Goal: Task Accomplishment & Management: Use online tool/utility

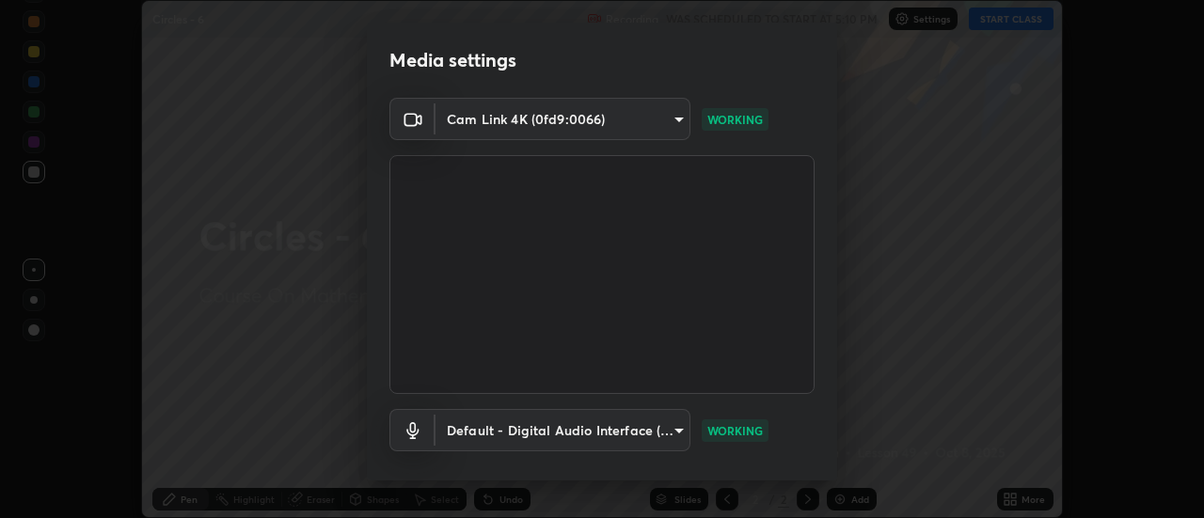
scroll to position [99, 0]
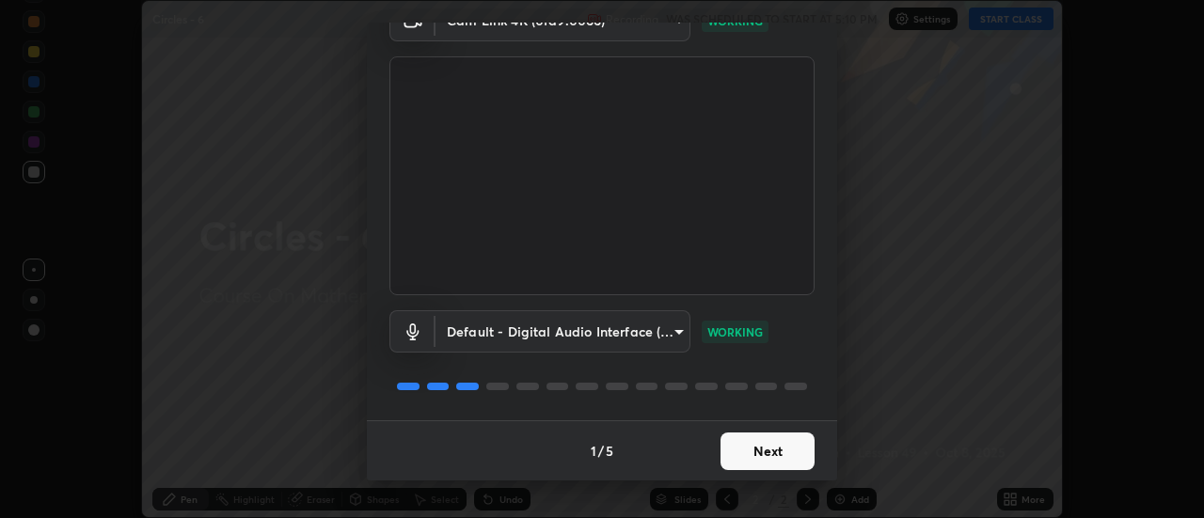
click at [767, 449] on button "Next" at bounding box center [768, 452] width 94 height 38
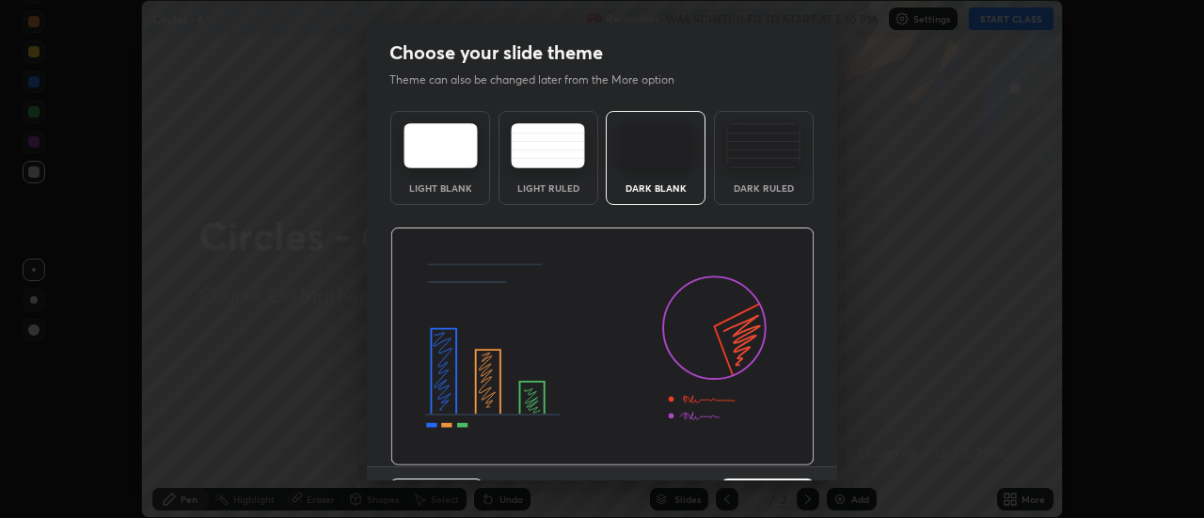
click at [774, 191] on div "Dark Ruled" at bounding box center [763, 187] width 75 height 9
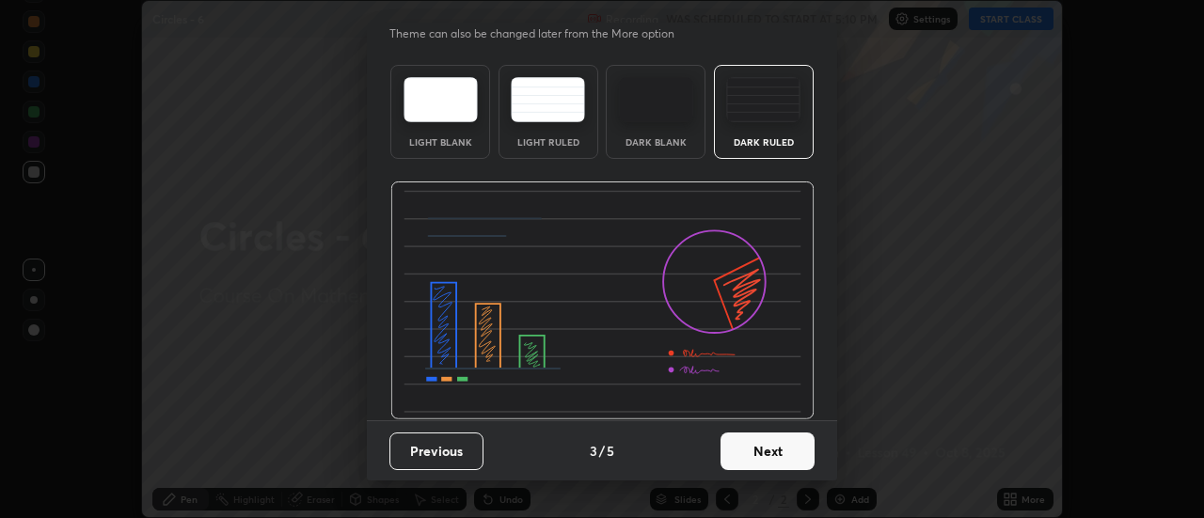
click at [779, 439] on button "Next" at bounding box center [768, 452] width 94 height 38
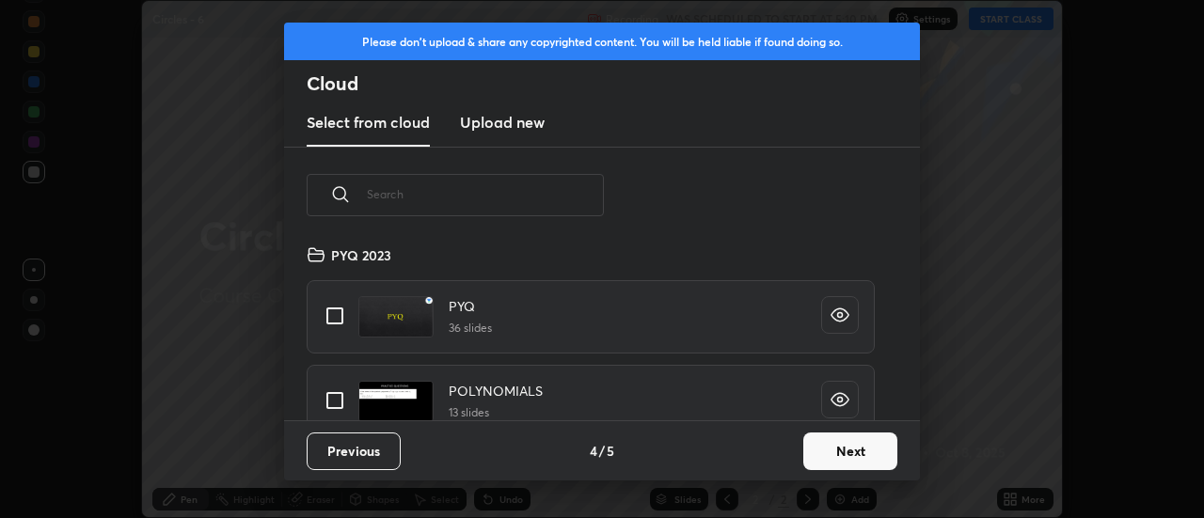
scroll to position [177, 604]
click at [573, 197] on input "text" at bounding box center [485, 194] width 237 height 80
click at [341, 404] on input "grid" at bounding box center [335, 401] width 40 height 40
checkbox input "true"
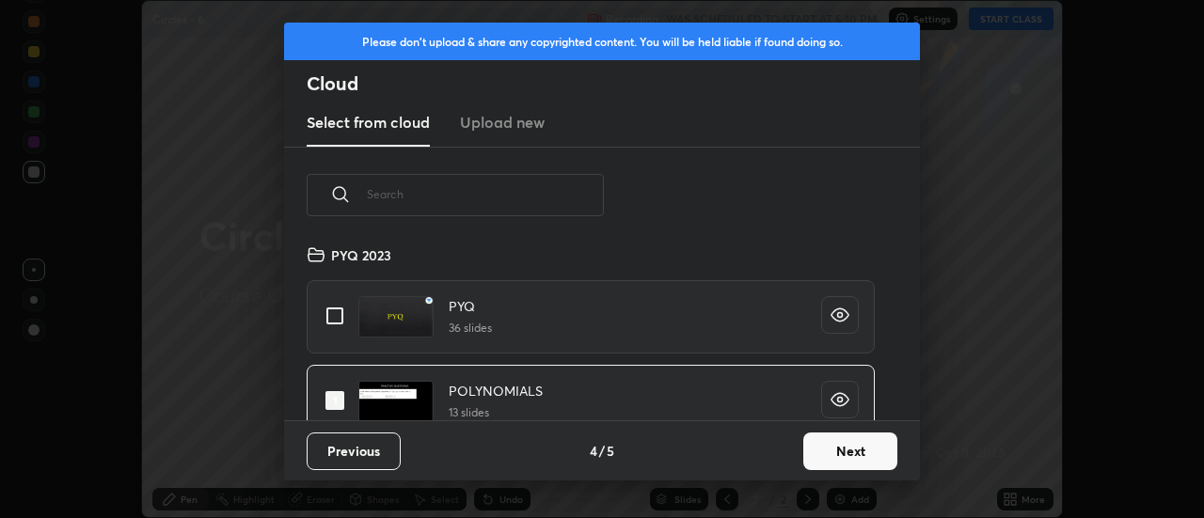
click at [827, 452] on button "Next" at bounding box center [850, 452] width 94 height 38
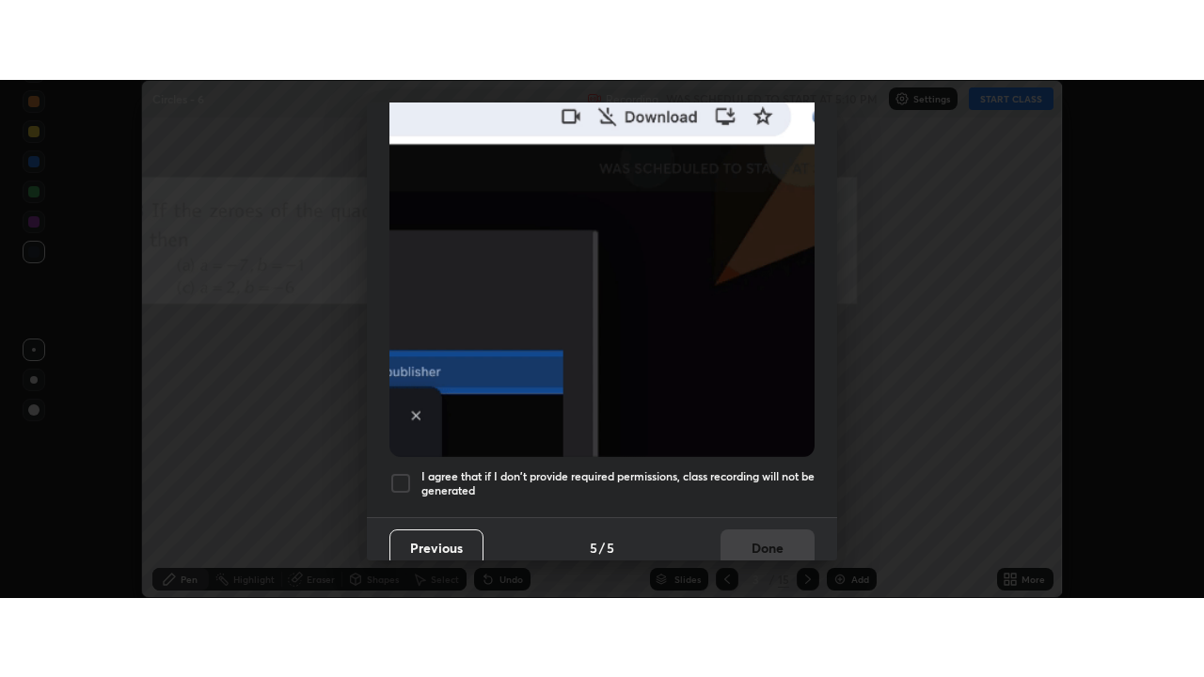
scroll to position [483, 0]
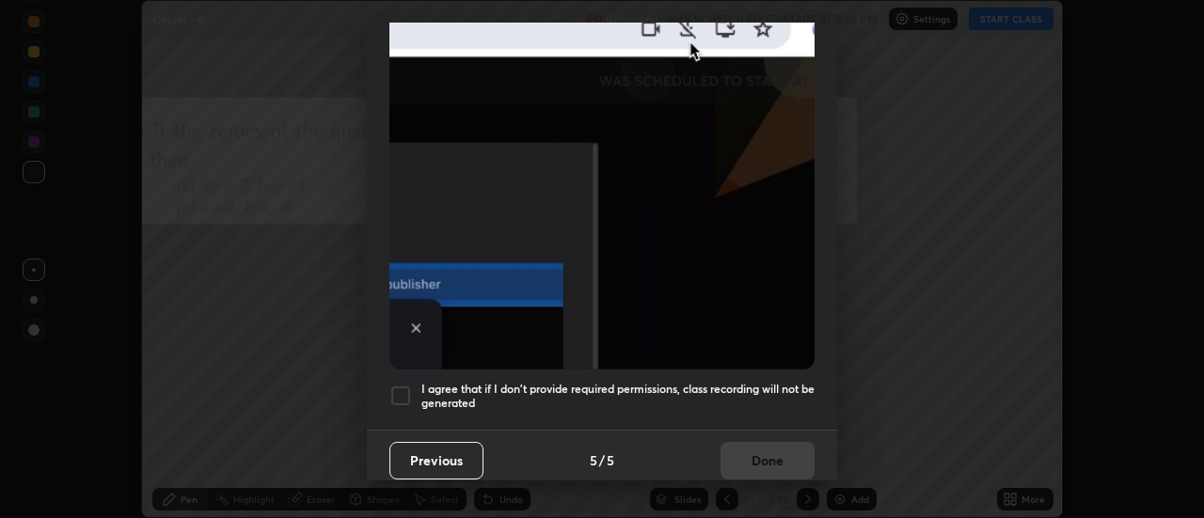
click at [759, 449] on div "Previous 5 / 5 Done" at bounding box center [602, 460] width 470 height 60
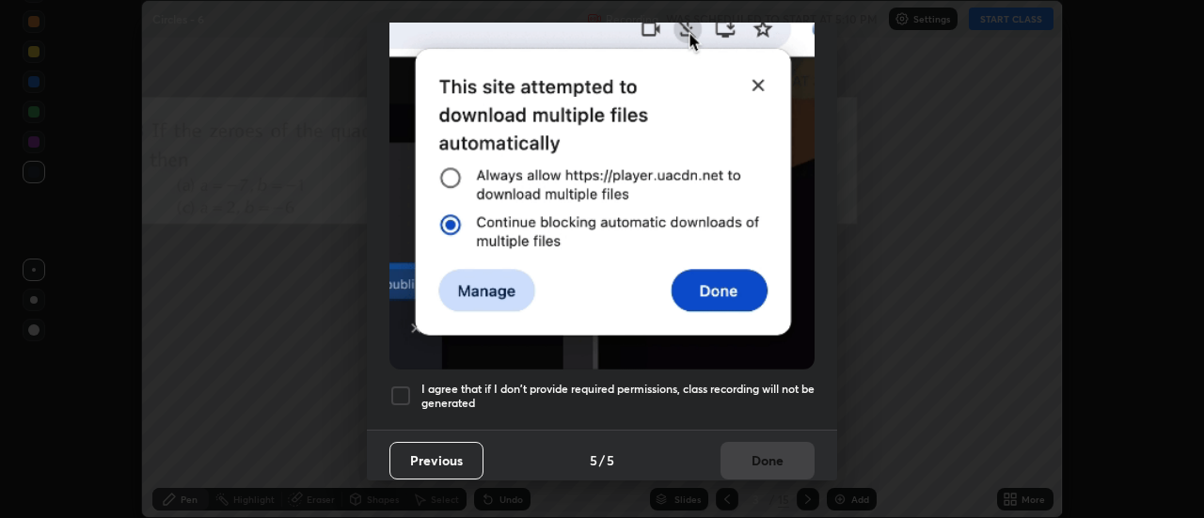
click at [769, 392] on h5 "I agree that if I don't provide required permissions, class recording will not …" at bounding box center [617, 396] width 393 height 29
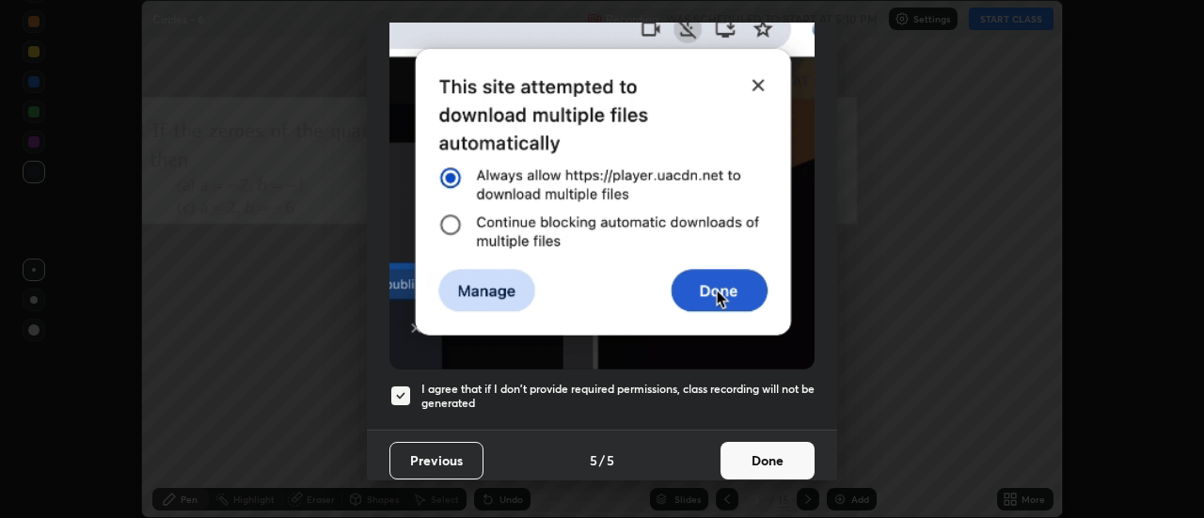
click at [762, 454] on button "Done" at bounding box center [768, 461] width 94 height 38
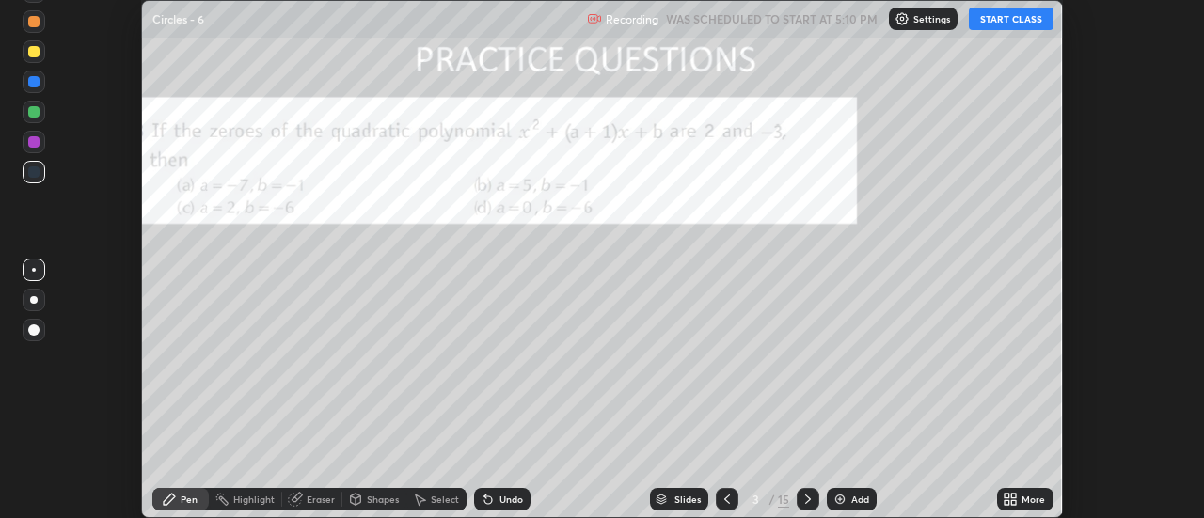
click at [1002, 29] on button "START CLASS" at bounding box center [1011, 19] width 85 height 23
click at [1014, 496] on icon at bounding box center [1014, 496] width 5 height 5
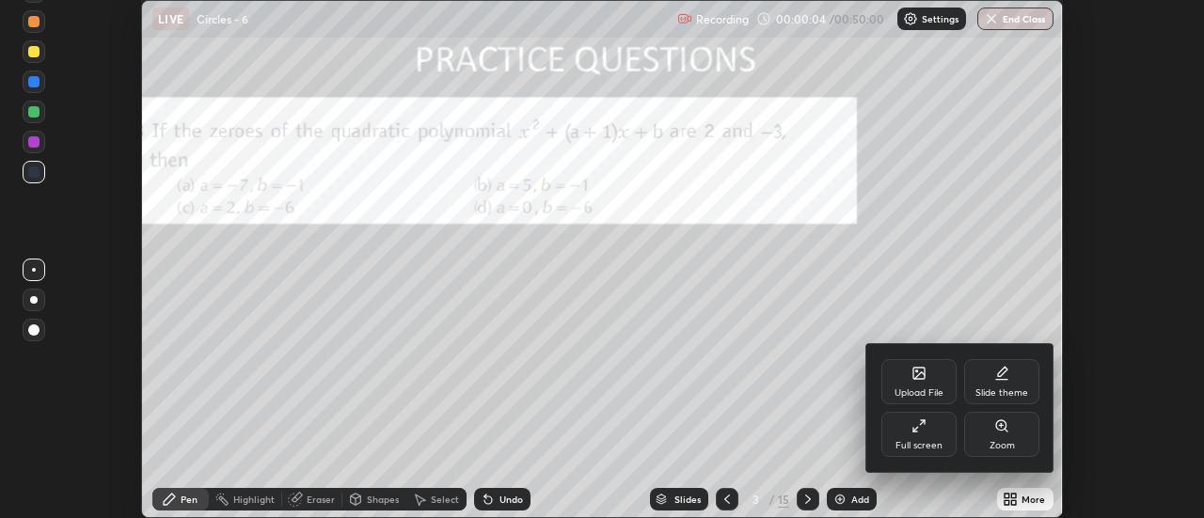
click at [930, 442] on div "Full screen" at bounding box center [919, 445] width 47 height 9
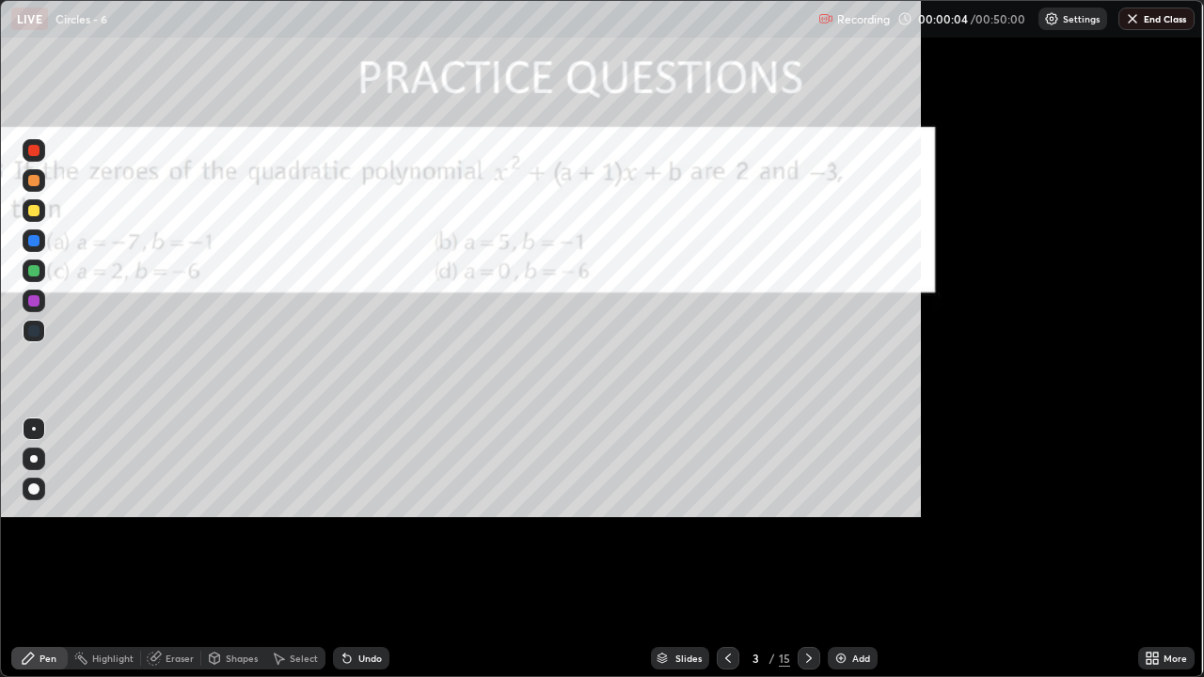
scroll to position [677, 1204]
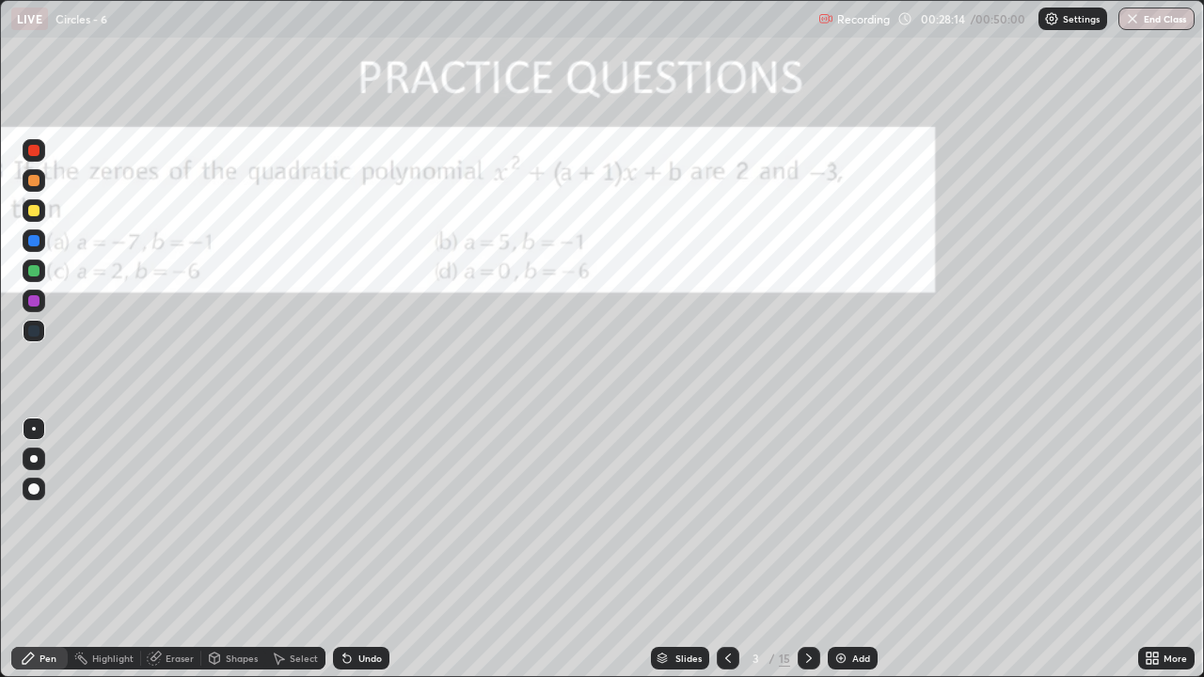
click at [854, 517] on div "Add" at bounding box center [861, 658] width 18 height 9
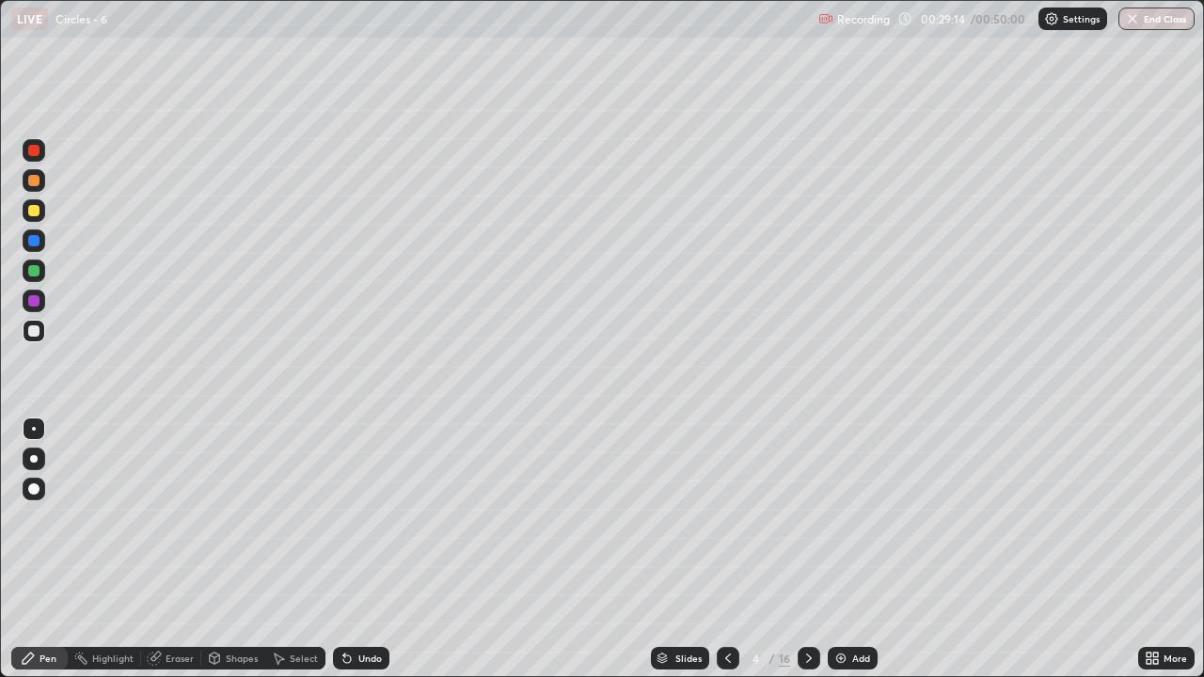
click at [240, 517] on div "Shapes" at bounding box center [242, 658] width 32 height 9
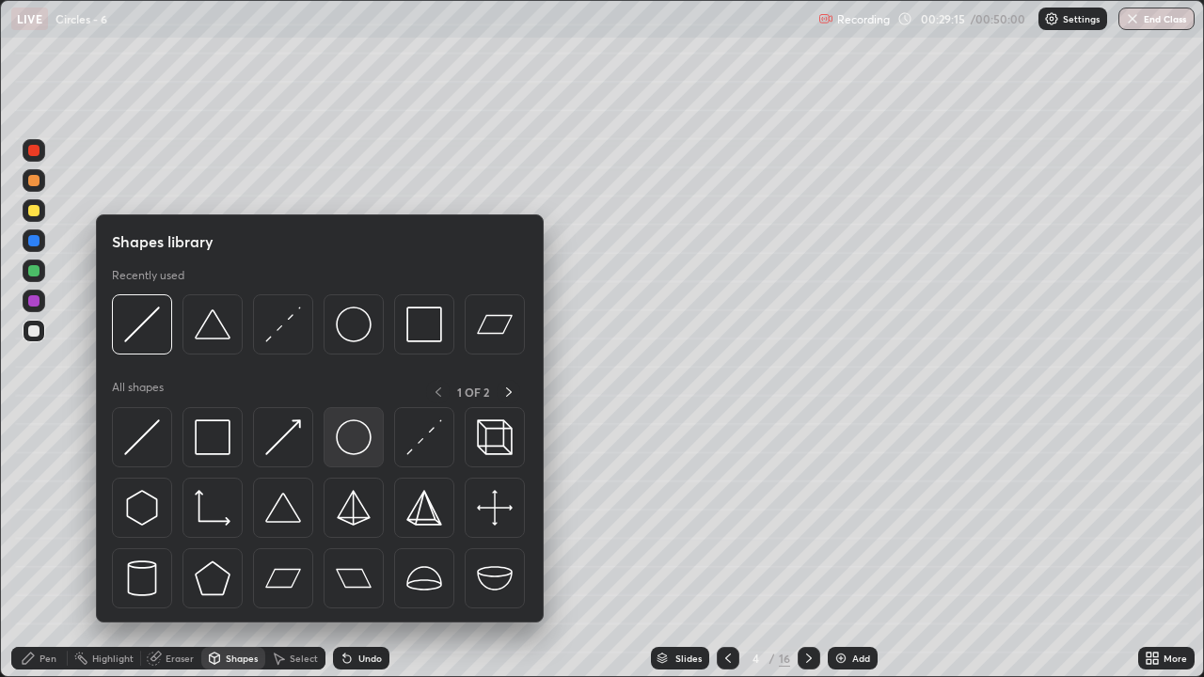
click at [351, 449] on img at bounding box center [354, 438] width 36 height 36
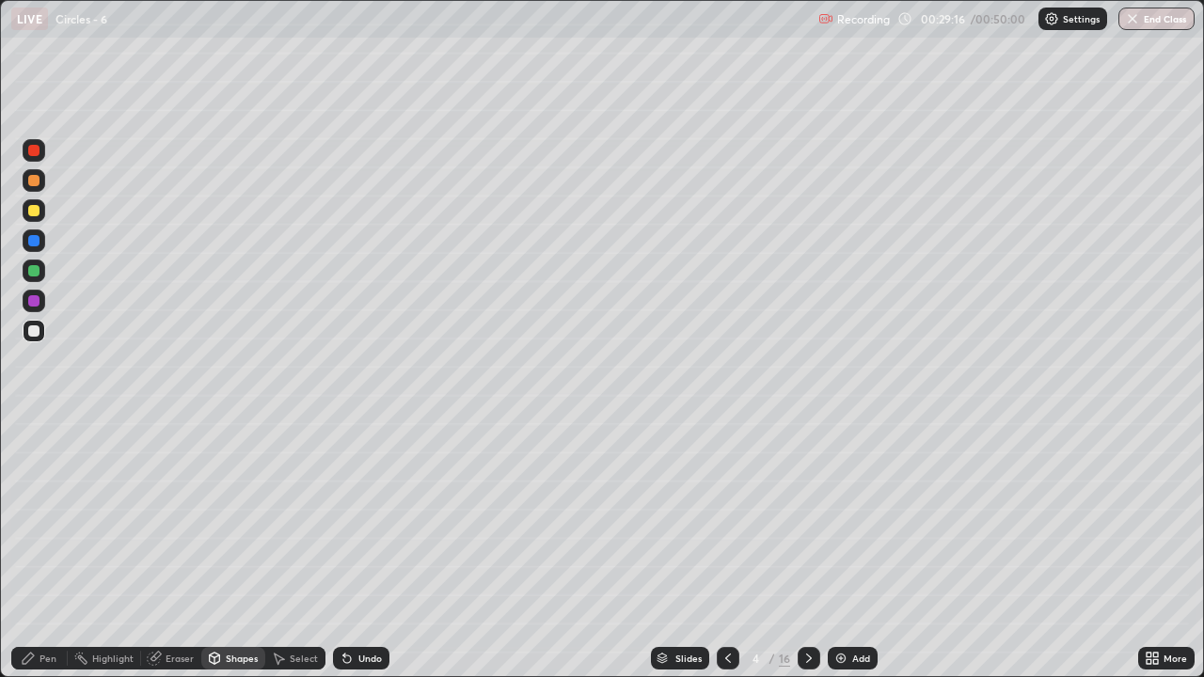
click at [35, 272] on div at bounding box center [33, 270] width 11 height 11
click at [52, 517] on div "Pen" at bounding box center [48, 658] width 17 height 9
click at [34, 459] on div at bounding box center [34, 459] width 8 height 8
click at [35, 331] on div at bounding box center [33, 330] width 11 height 11
click at [369, 517] on div "Undo" at bounding box center [370, 658] width 24 height 9
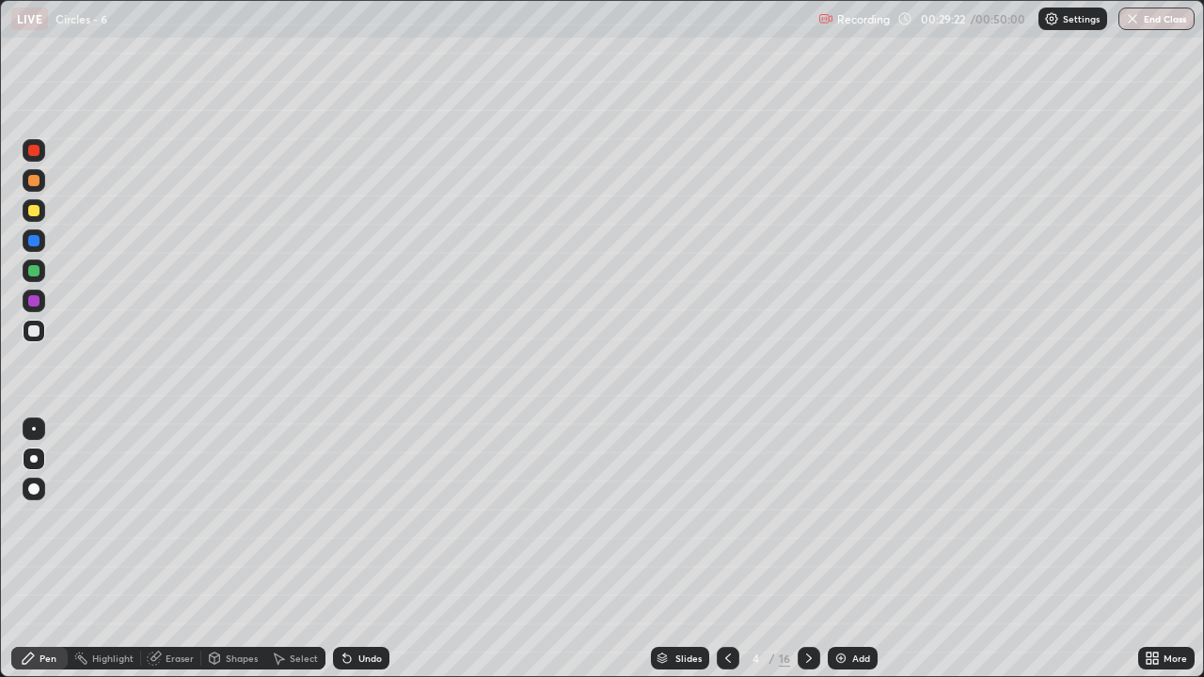
click at [235, 517] on div "Shapes" at bounding box center [242, 658] width 32 height 9
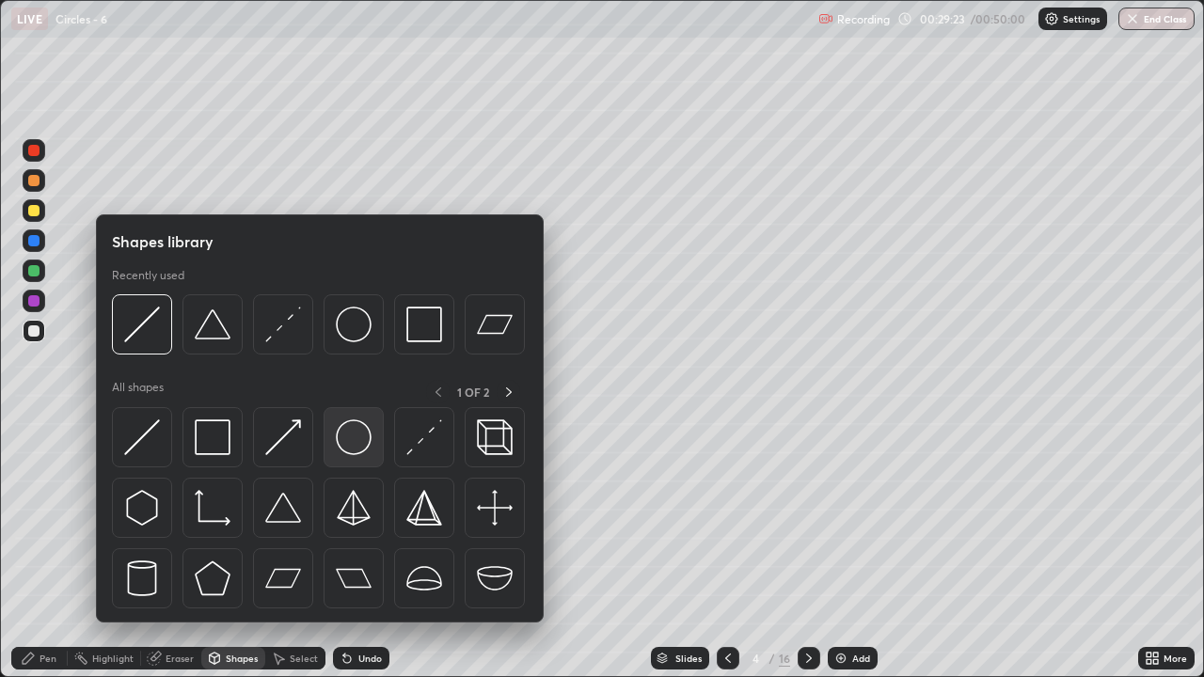
click at [350, 448] on img at bounding box center [354, 438] width 36 height 36
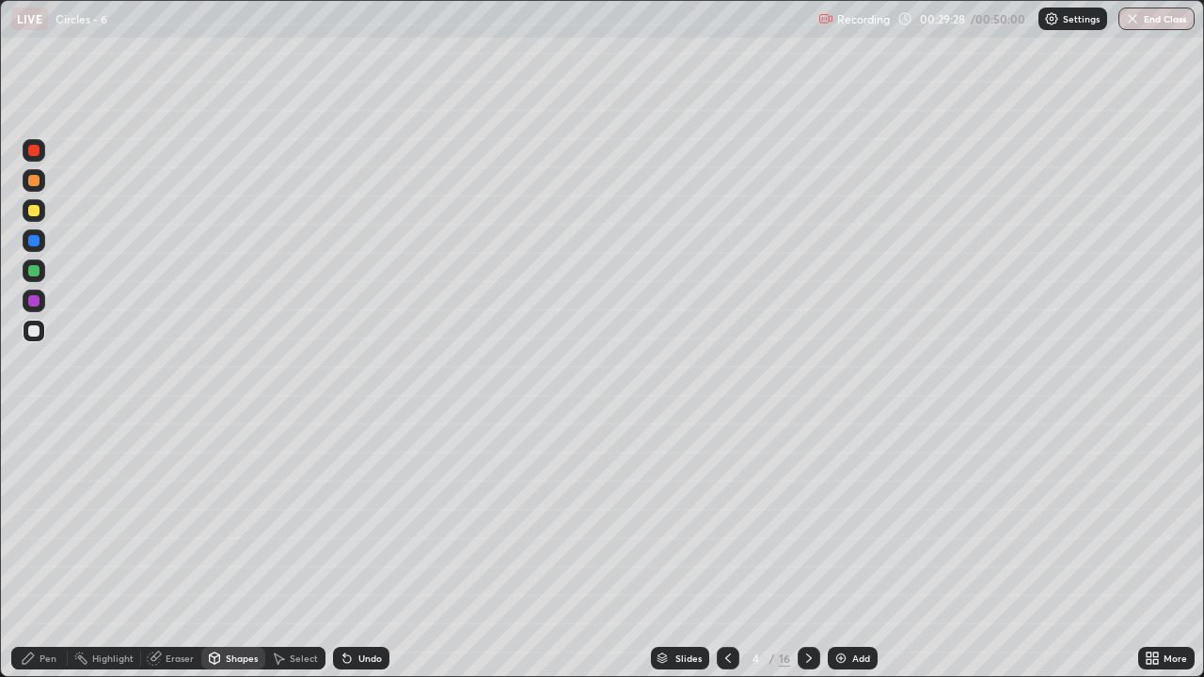
click at [235, 517] on div "Shapes" at bounding box center [242, 658] width 32 height 9
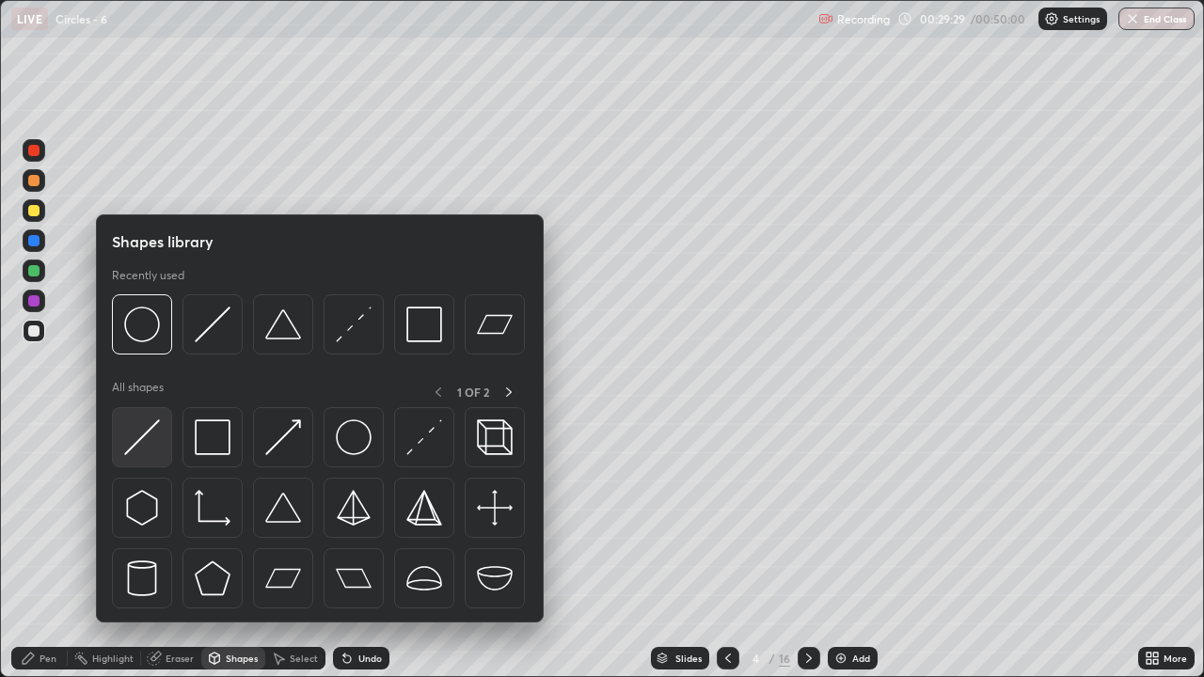
click at [147, 440] on img at bounding box center [142, 438] width 36 height 36
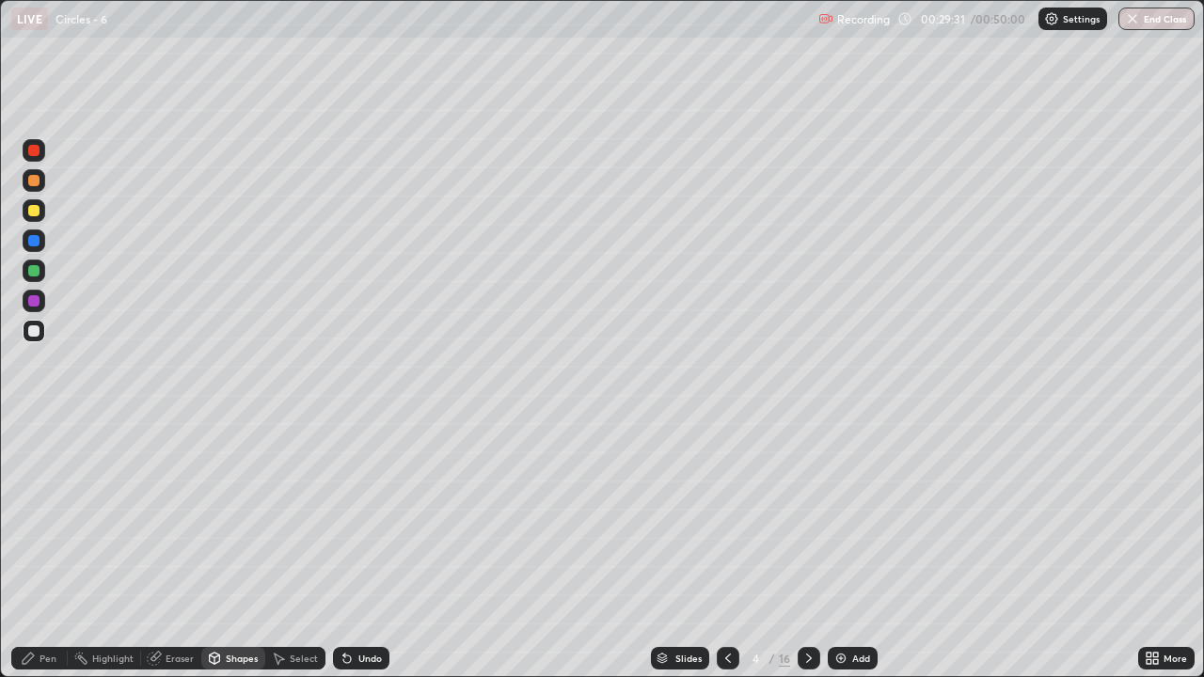
click at [42, 220] on div at bounding box center [34, 210] width 23 height 23
click at [35, 517] on icon at bounding box center [28, 658] width 15 height 15
click at [240, 517] on div "Shapes" at bounding box center [242, 658] width 32 height 9
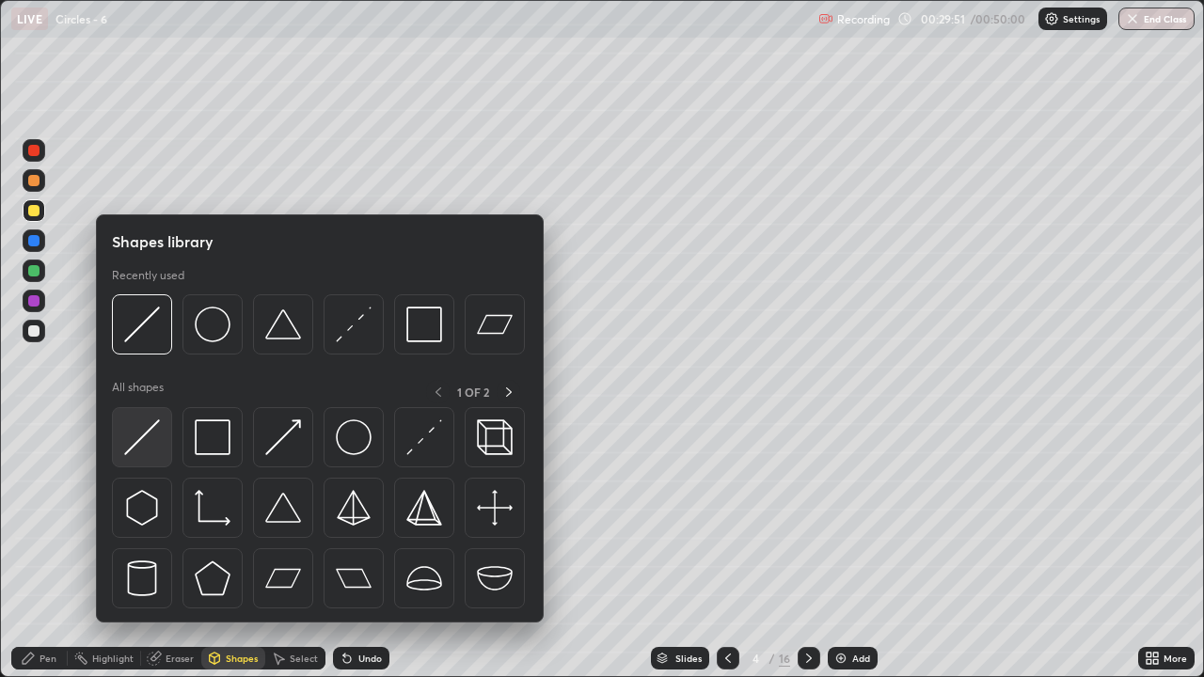
click at [149, 437] on img at bounding box center [142, 438] width 36 height 36
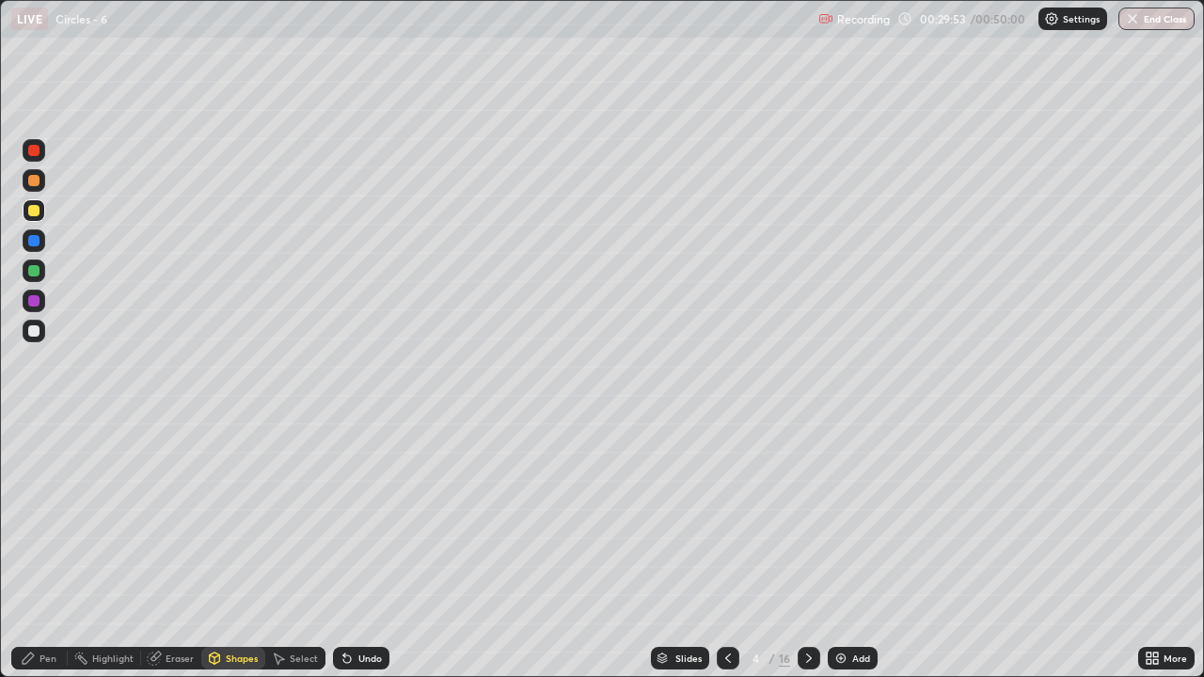
click at [44, 277] on div at bounding box center [34, 271] width 23 height 23
click at [49, 517] on div "Pen" at bounding box center [48, 658] width 17 height 9
click at [40, 188] on div at bounding box center [34, 180] width 23 height 23
click at [234, 517] on div "Shapes" at bounding box center [242, 658] width 32 height 9
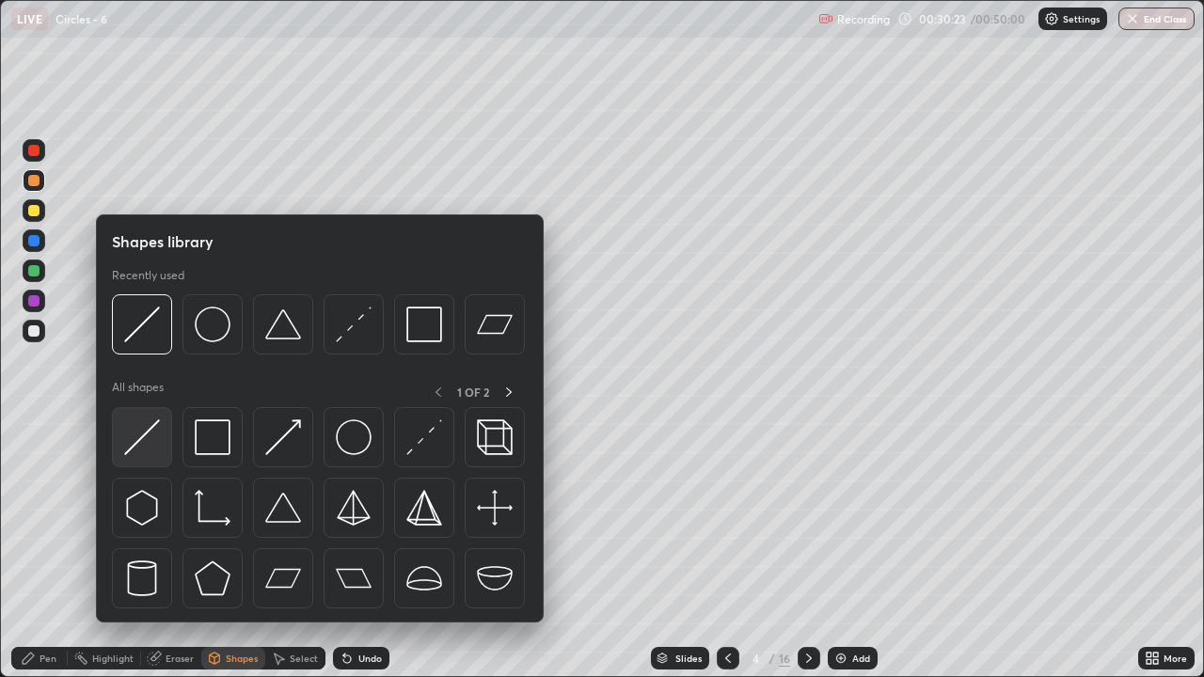
click at [148, 442] on img at bounding box center [142, 438] width 36 height 36
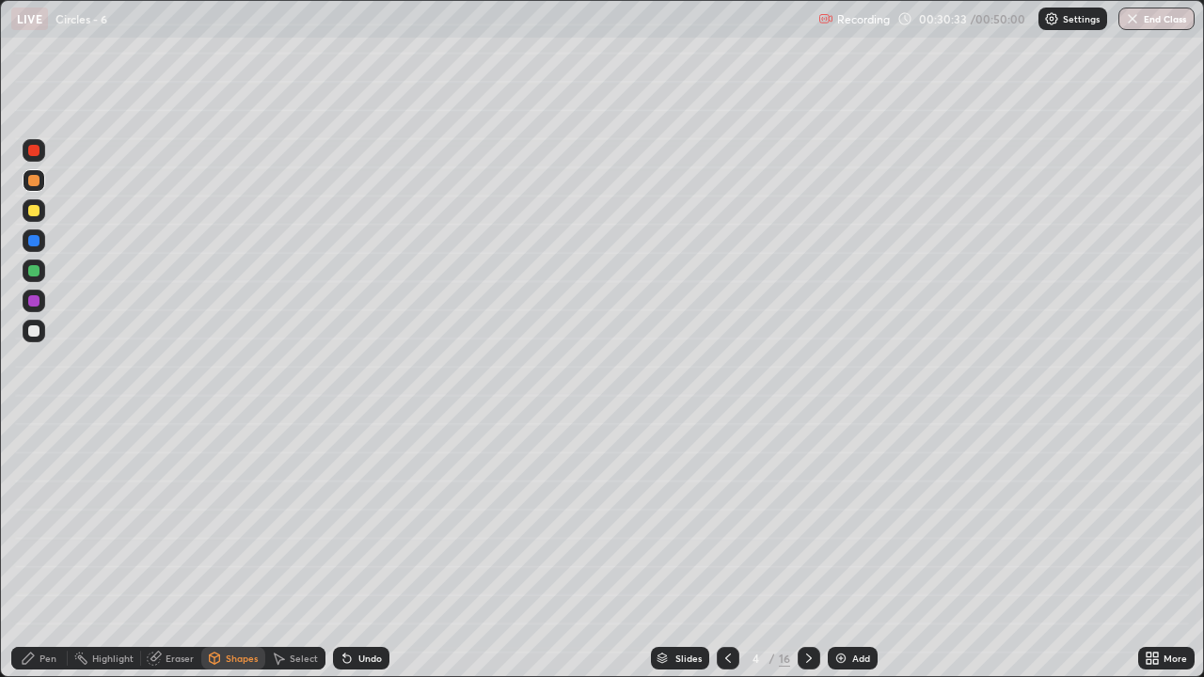
click at [37, 517] on div "Pen" at bounding box center [39, 658] width 56 height 23
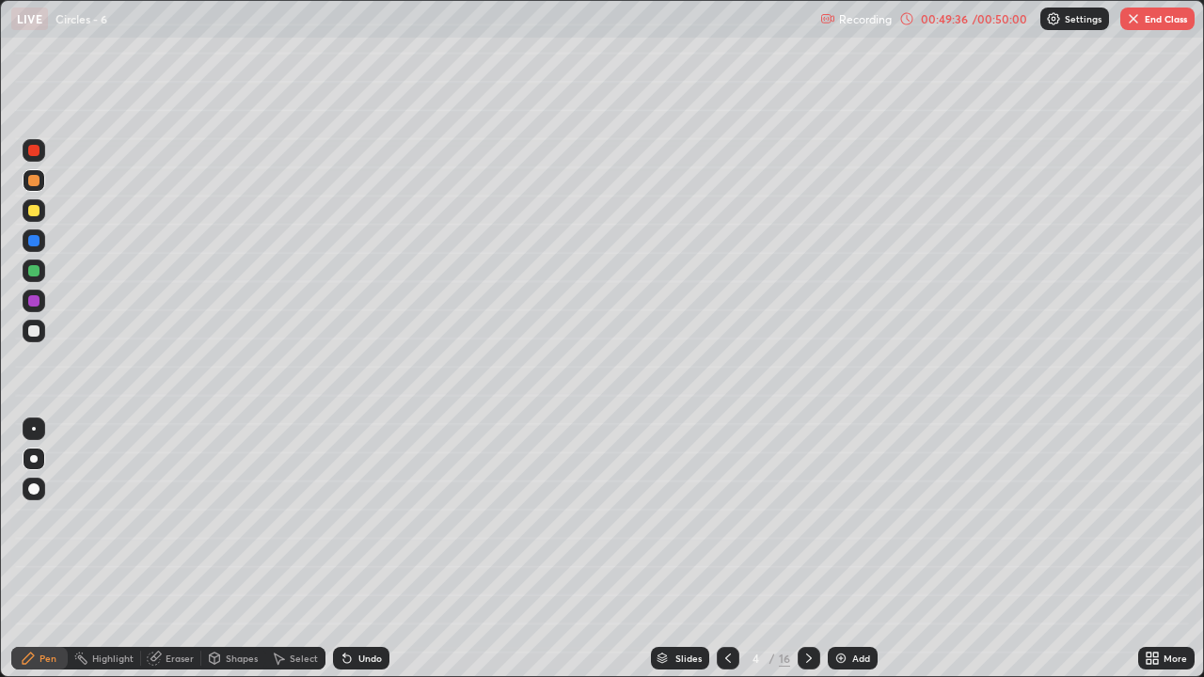
click at [1161, 20] on button "End Class" at bounding box center [1157, 19] width 74 height 23
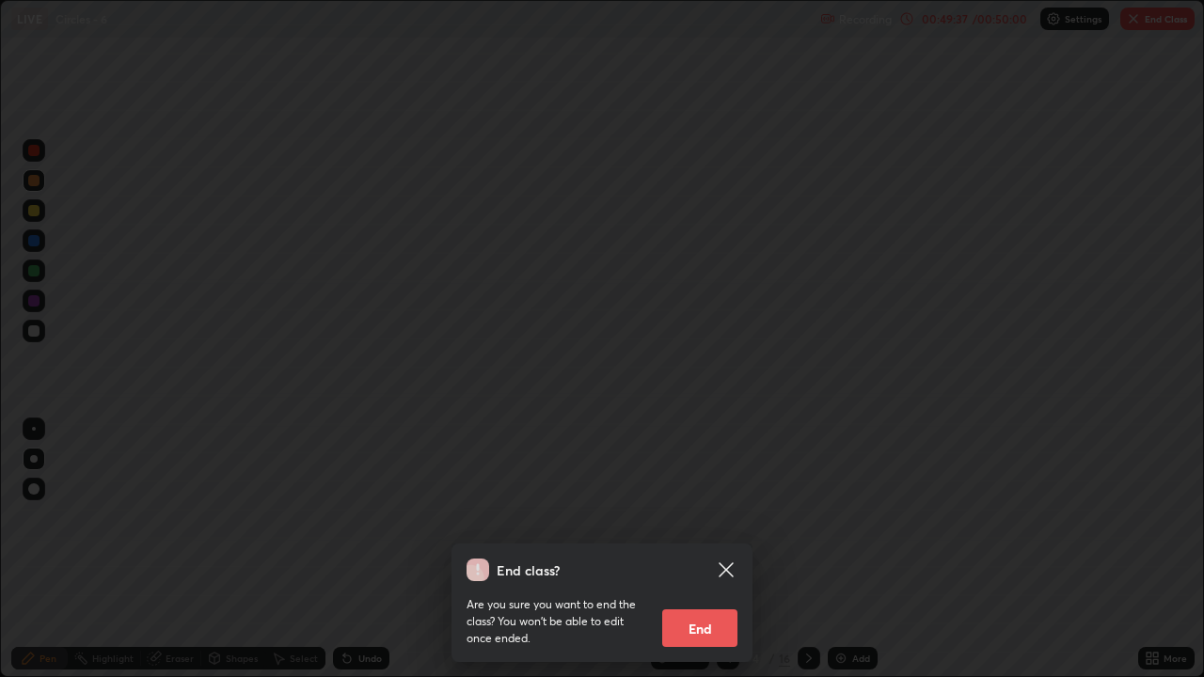
click at [706, 517] on button "End" at bounding box center [699, 629] width 75 height 38
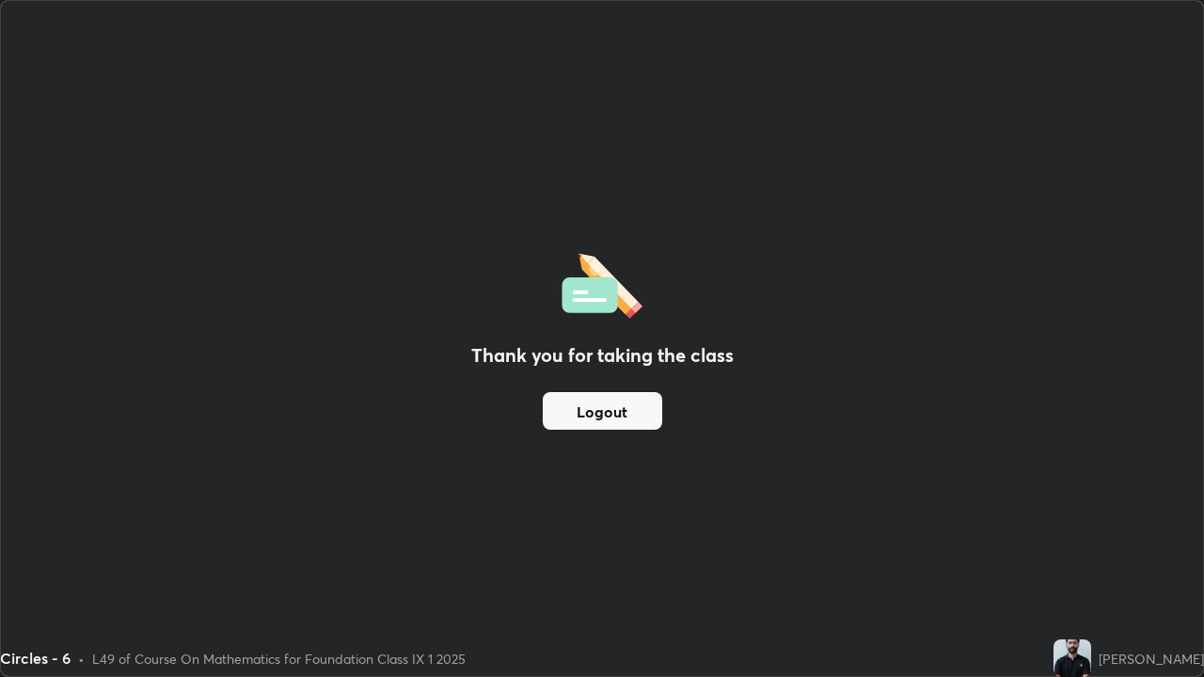
click at [600, 414] on button "Logout" at bounding box center [602, 411] width 119 height 38
